Goal: Use online tool/utility: Utilize a website feature to perform a specific function

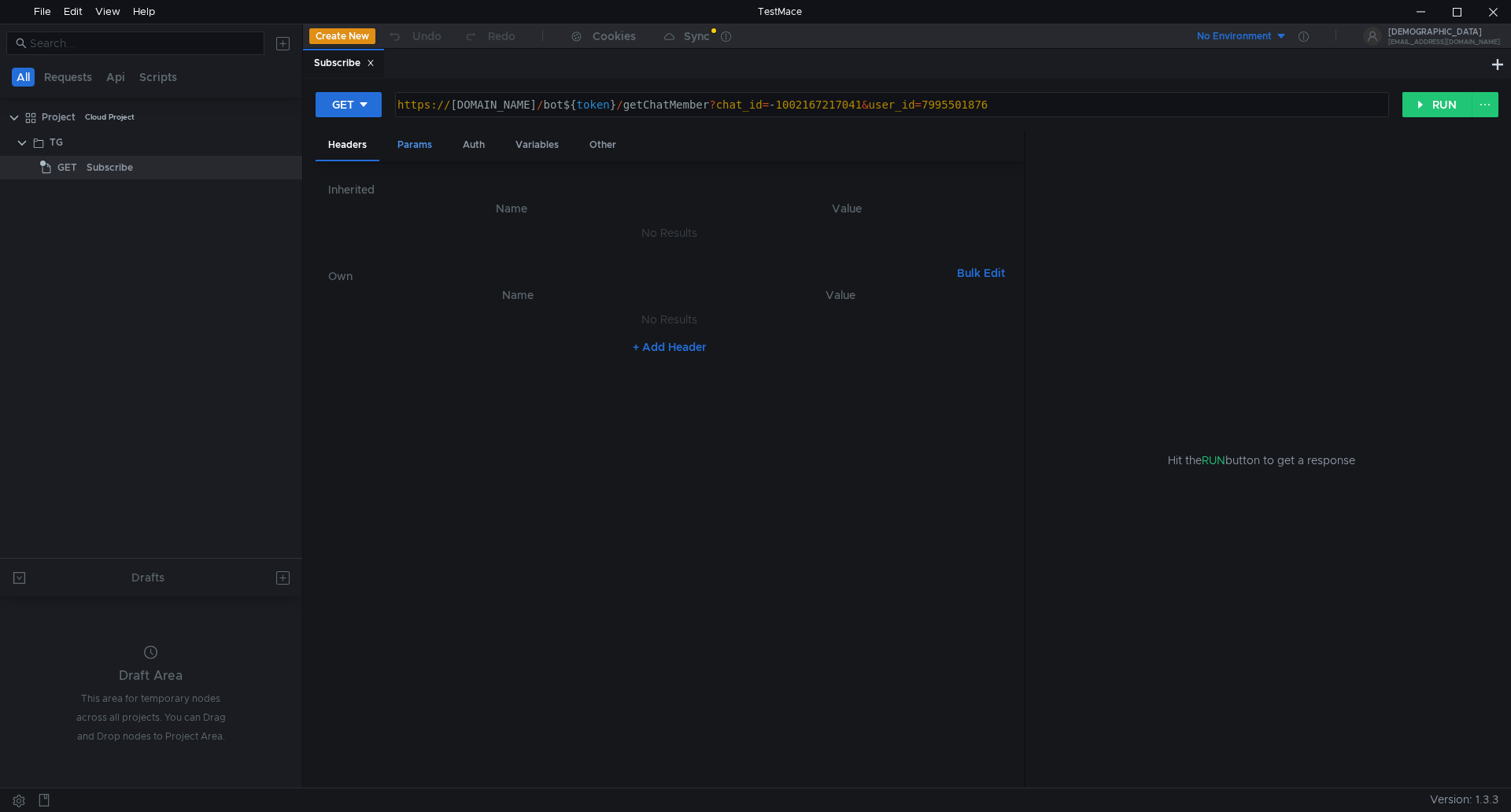
click at [412, 151] on div "Params" at bounding box center [415, 145] width 60 height 29
click at [790, 271] on div "7995501876" at bounding box center [842, 281] width 305 height 38
drag, startPoint x: 815, startPoint y: 273, endPoint x: 631, endPoint y: 253, distance: 185.1
click at [631, 253] on tr "user_id ההההההההההההההההההההההההההההההההההההההההההההההההההההההההההההההההההההההה…" at bounding box center [670, 268] width 683 height 38
paste textarea "2082855095"
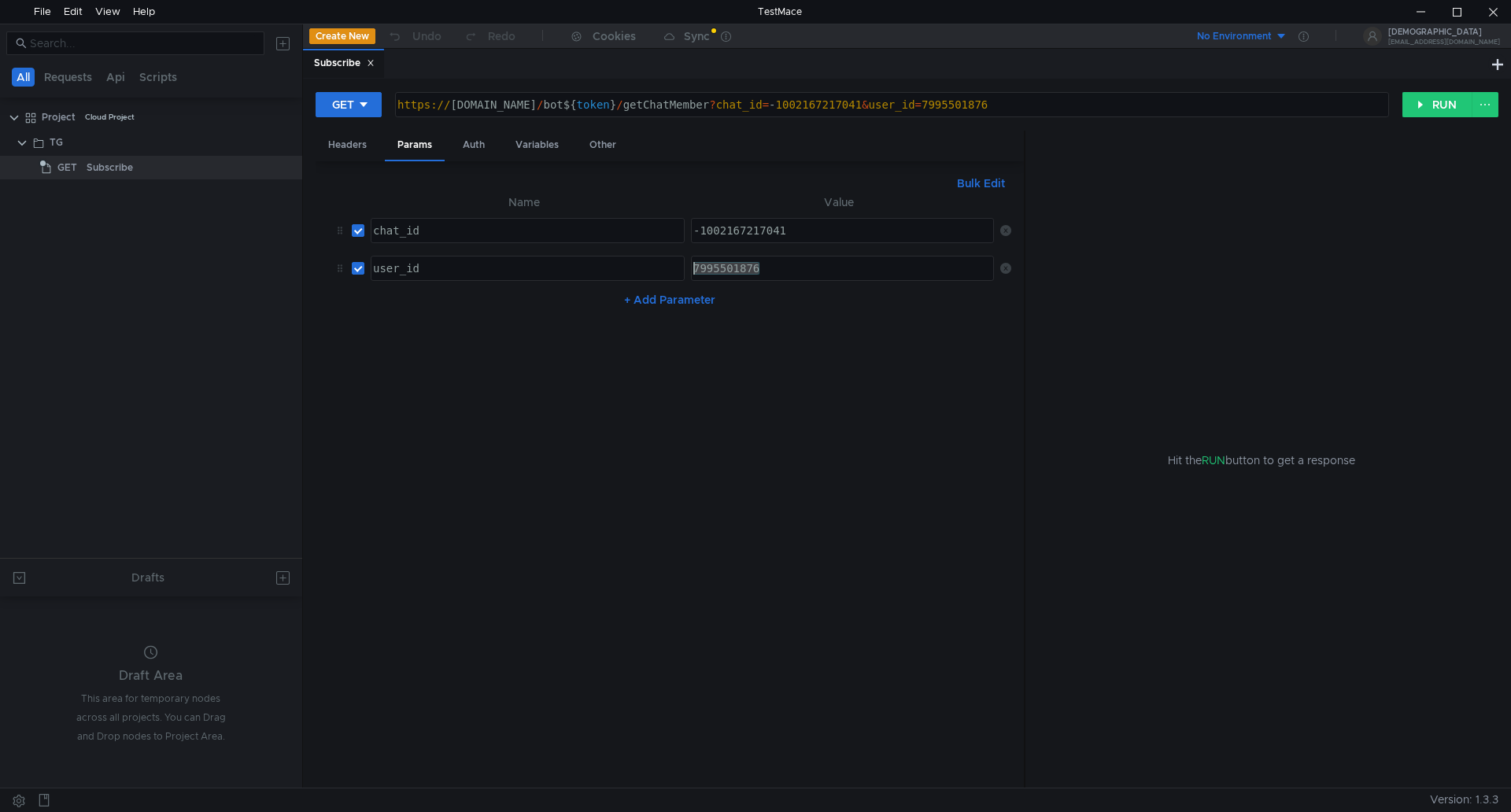
type textarea "2082855095"
click at [1435, 118] on div "GET https:// [DOMAIN_NAME] / bot ${ token } / getChatMember ? chat_id = - 10021…" at bounding box center [906, 111] width 1183 height 40
click at [1442, 104] on button "RUN" at bounding box center [1438, 105] width 70 height 25
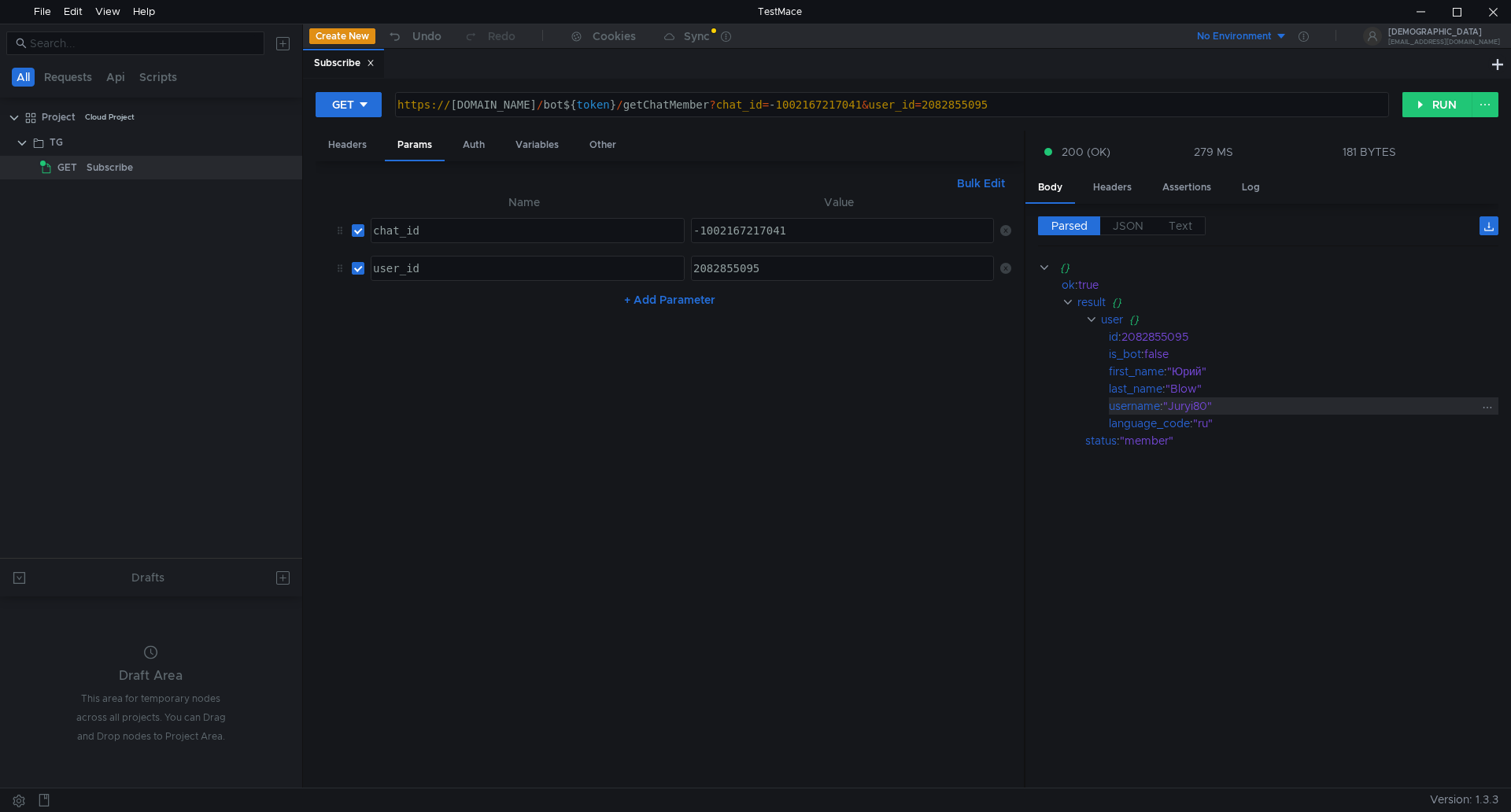
click at [1196, 404] on div ""Juryi80"" at bounding box center [1321, 406] width 316 height 17
copy div "Juryi80"
click at [687, 44] on app-sync-button "Sync" at bounding box center [687, 36] width 68 height 23
click at [693, 40] on div "Sync" at bounding box center [697, 36] width 26 height 11
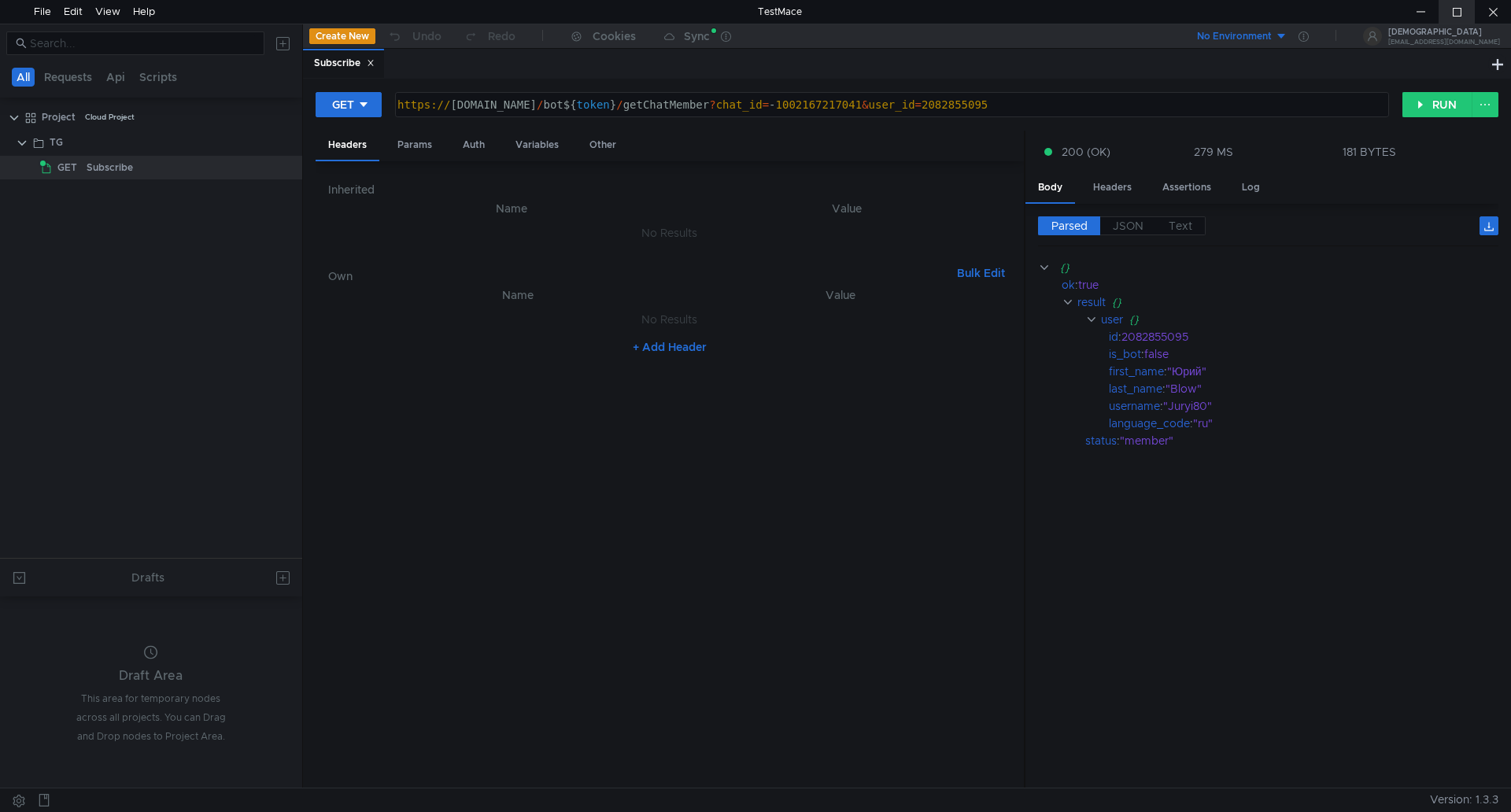
click at [1456, 12] on div at bounding box center [1457, 12] width 36 height 23
click at [1499, 14] on div at bounding box center [1493, 12] width 36 height 23
